Goal: Task Accomplishment & Management: Manage account settings

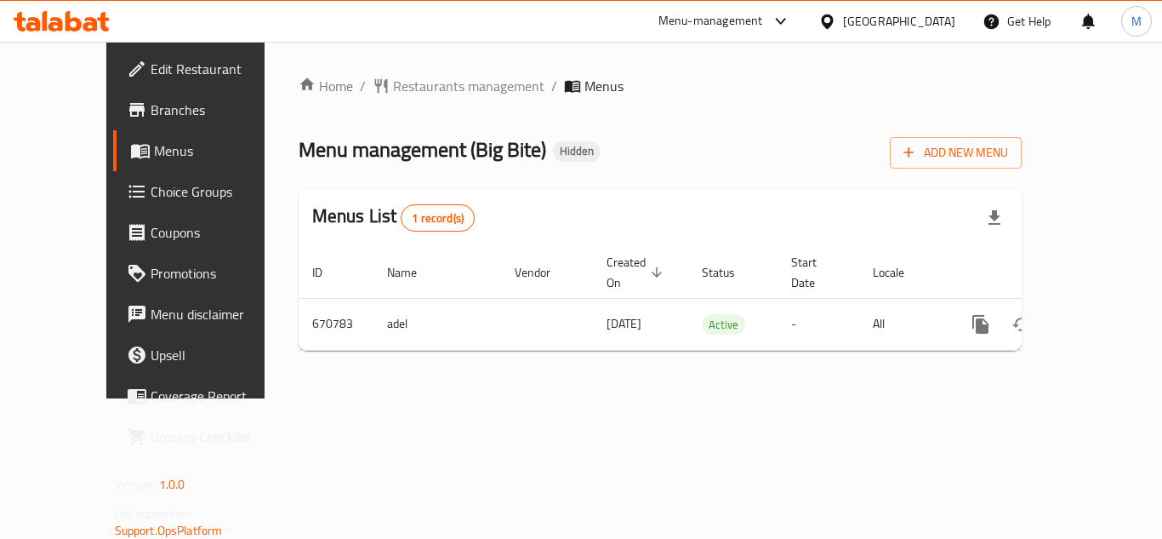
click at [942, 30] on div "[GEOGRAPHIC_DATA]" at bounding box center [899, 21] width 112 height 19
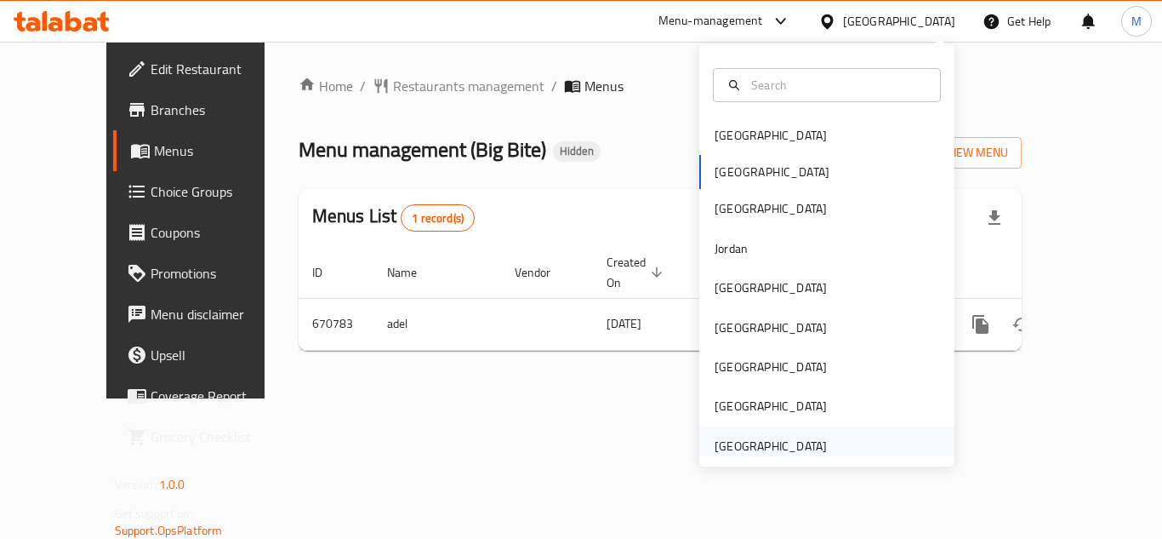
click at [785, 440] on div "[GEOGRAPHIC_DATA]" at bounding box center [771, 446] width 112 height 19
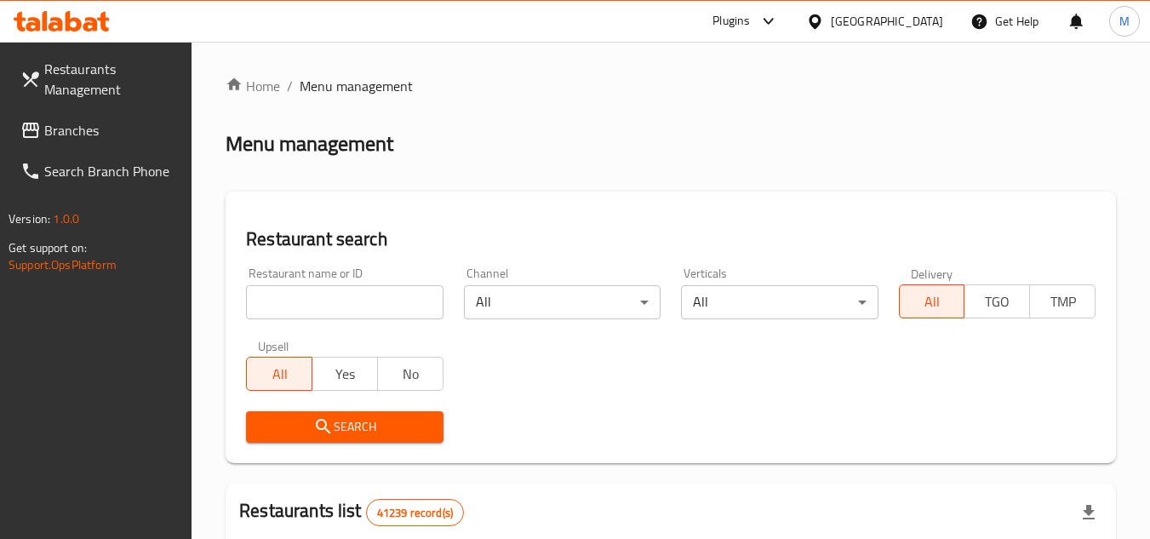
click at [411, 307] on input "search" at bounding box center [344, 302] width 197 height 34
paste input "Crrrunch"
type input "Crrrunch"
click at [338, 414] on button "Search" at bounding box center [344, 426] width 197 height 31
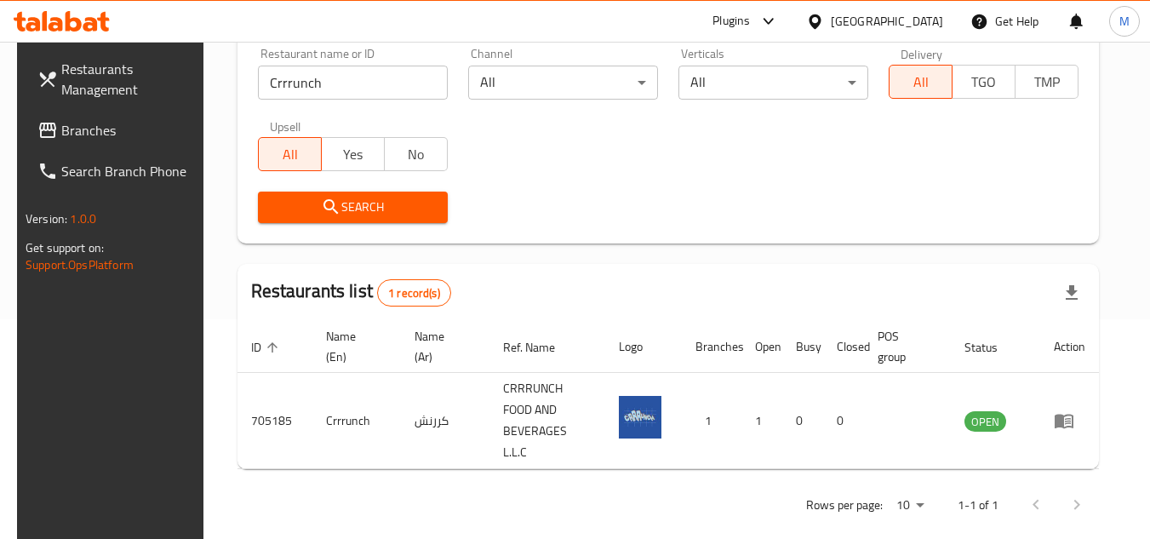
scroll to position [220, 0]
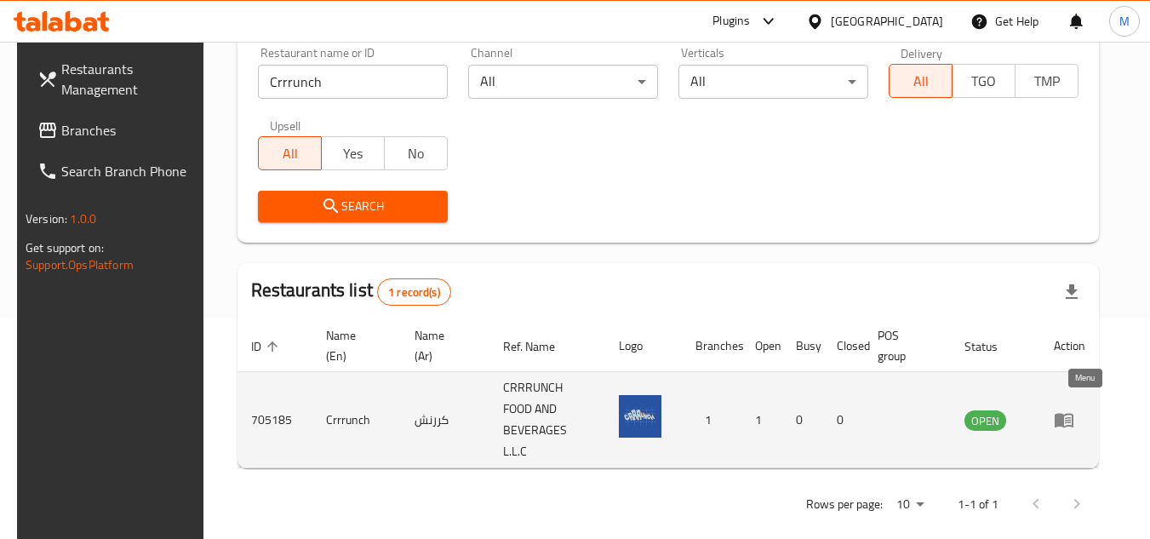
click at [1073, 414] on icon "enhanced table" at bounding box center [1063, 421] width 19 height 14
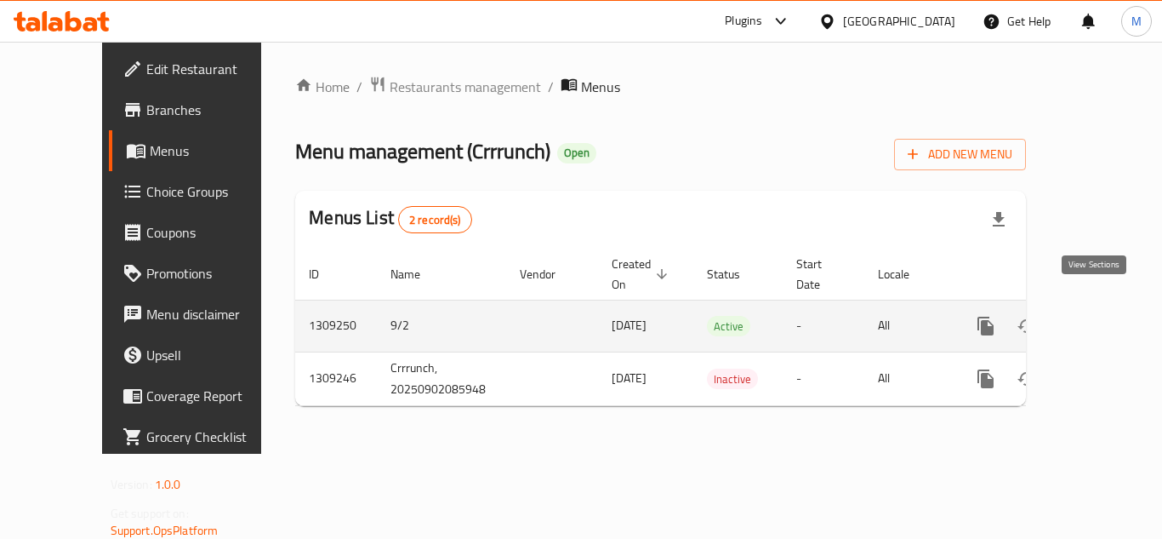
click at [1101, 318] on icon "enhanced table" at bounding box center [1108, 325] width 15 height 15
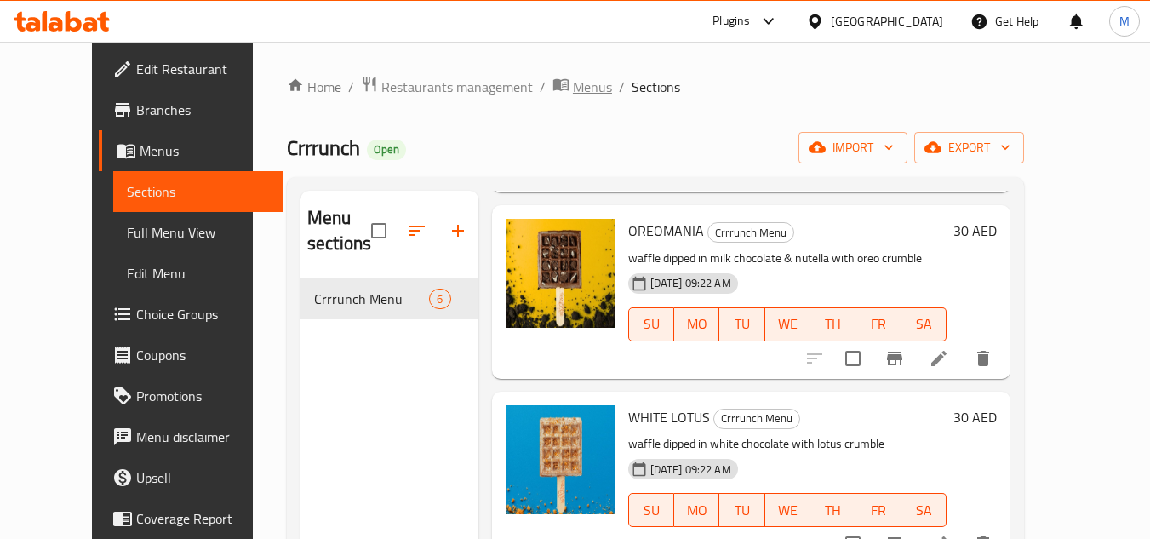
click at [573, 88] on span "Menus" at bounding box center [592, 87] width 39 height 20
